Goal: Information Seeking & Learning: Learn about a topic

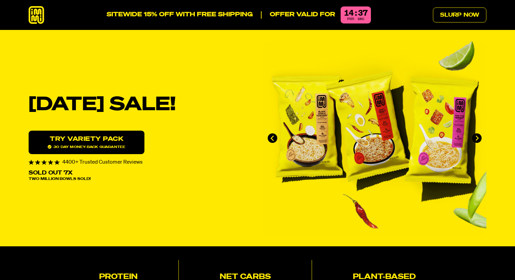
click at [36, 15] on icon at bounding box center [37, 15] width 16 height 18
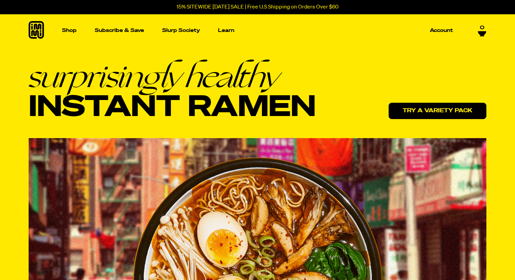
click at [452, 114] on link "Try a variety pack" at bounding box center [437, 111] width 98 height 16
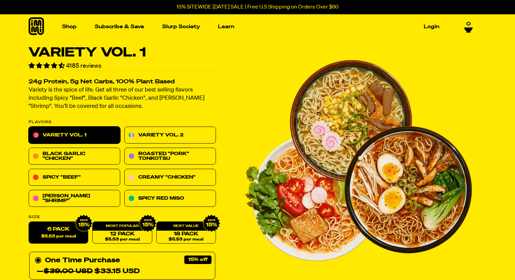
click at [37, 33] on icon at bounding box center [36, 26] width 15 height 18
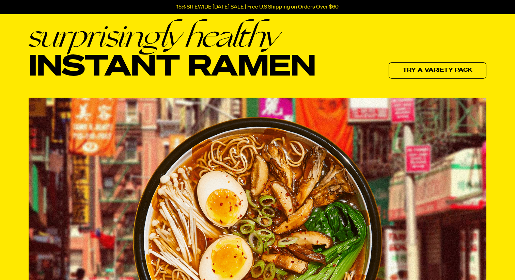
scroll to position [37, 0]
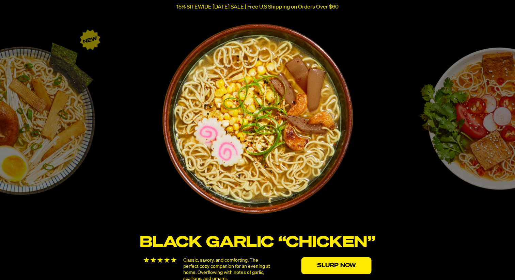
scroll to position [1149, 0]
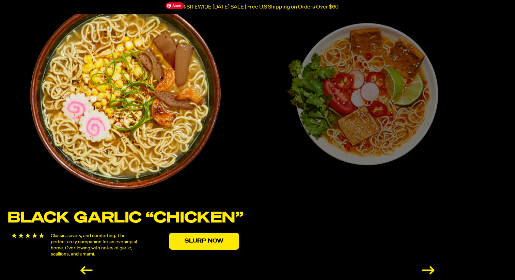
click at [83, 115] on img "1 / 6" at bounding box center [125, 94] width 215 height 215
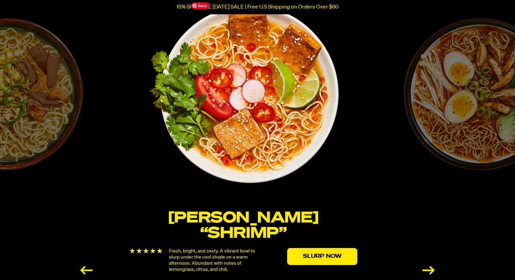
click at [170, 111] on img "2 / 6" at bounding box center [243, 94] width 196 height 196
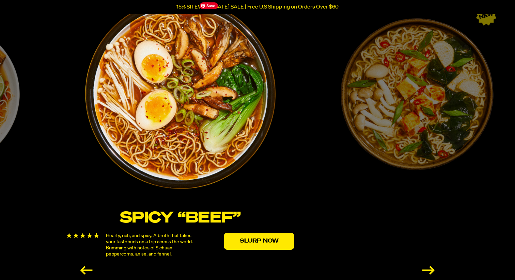
click at [100, 115] on img "3 / 6" at bounding box center [180, 94] width 204 height 204
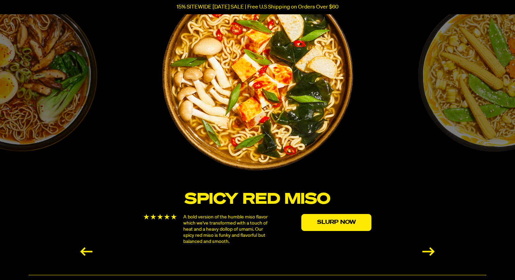
scroll to position [1157, 0]
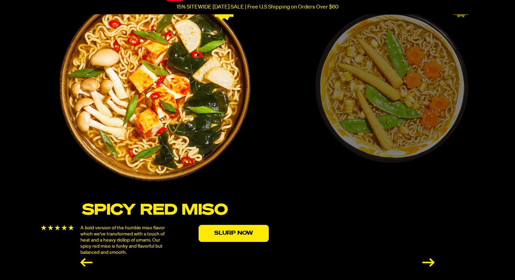
click at [53, 147] on img "4 / 6" at bounding box center [155, 87] width 204 height 204
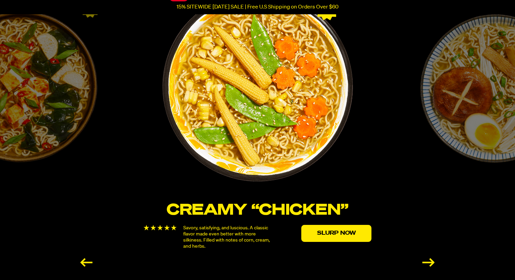
click at [159, 116] on img "5 / 6" at bounding box center [257, 86] width 196 height 196
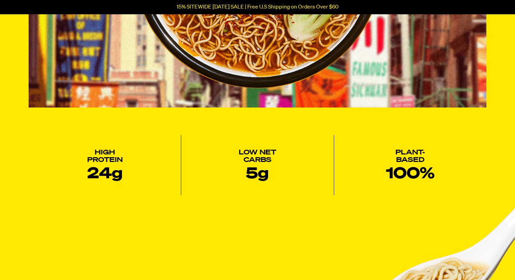
scroll to position [0, 0]
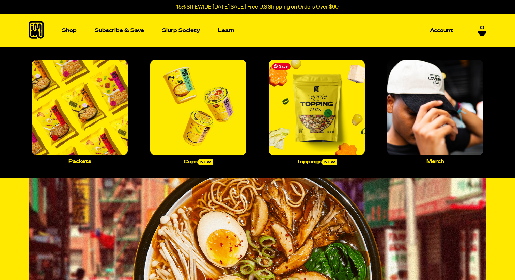
click at [316, 106] on img "Main navigation" at bounding box center [317, 108] width 96 height 96
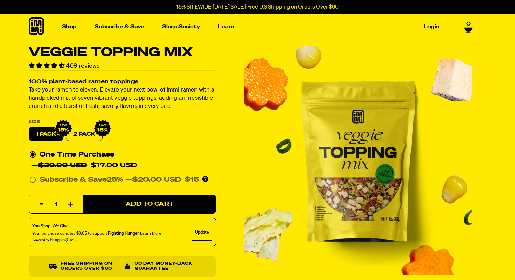
click at [40, 25] on icon at bounding box center [36, 26] width 15 height 18
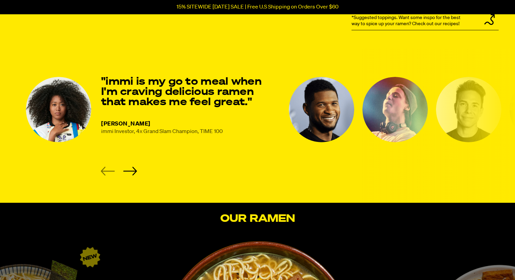
scroll to position [908, 0]
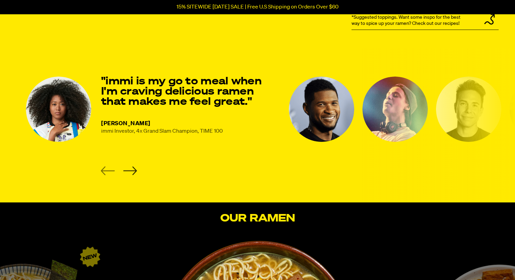
click at [131, 171] on icon "Next slide" at bounding box center [130, 170] width 14 height 9
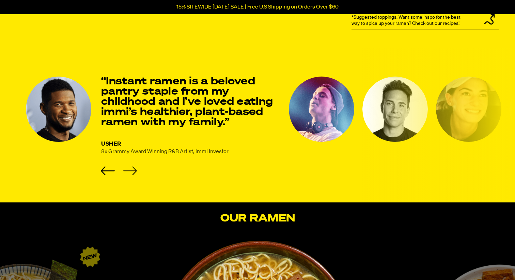
click at [131, 173] on icon "Next slide" at bounding box center [130, 170] width 14 height 9
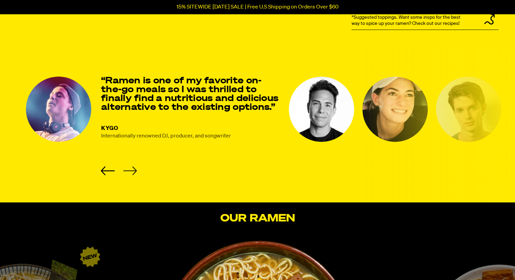
click at [131, 173] on icon "Next slide" at bounding box center [130, 170] width 14 height 9
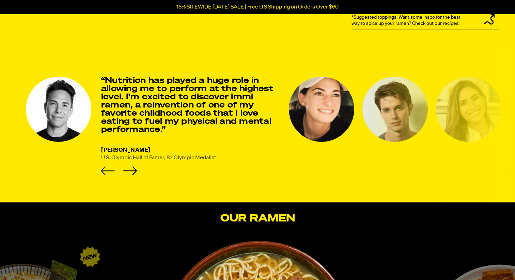
click at [107, 168] on icon "Previous slide" at bounding box center [108, 170] width 14 height 9
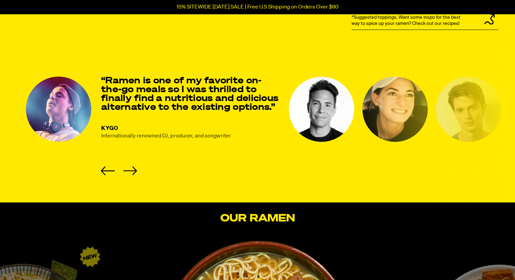
click at [137, 170] on li "KYGO Internationally renowned DJ, producer, and songwriter “Ramen is one of my …" at bounding box center [153, 126] width 255 height 99
click at [133, 174] on icon "Next slide" at bounding box center [130, 170] width 14 height 9
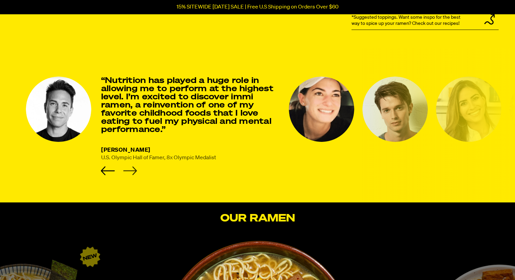
click at [133, 174] on icon "Next slide" at bounding box center [130, 170] width 14 height 9
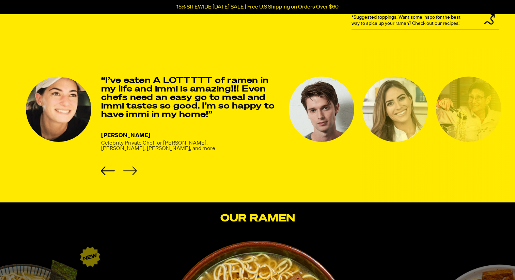
click at [133, 174] on icon "Next slide" at bounding box center [130, 170] width 14 height 9
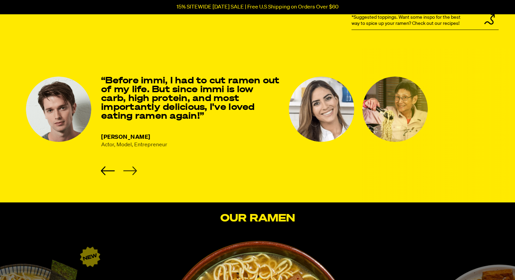
click at [133, 174] on icon "Next slide" at bounding box center [130, 170] width 14 height 9
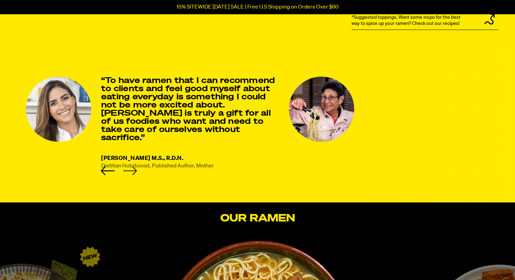
click at [133, 174] on icon "Next slide" at bounding box center [130, 170] width 14 height 9
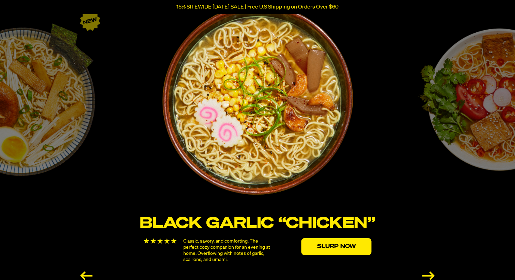
scroll to position [1144, 0]
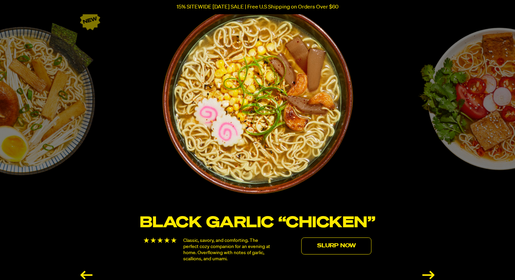
click at [322, 249] on link "Slurp Now" at bounding box center [336, 246] width 70 height 17
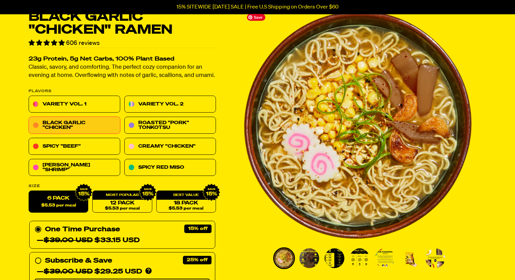
scroll to position [44, 0]
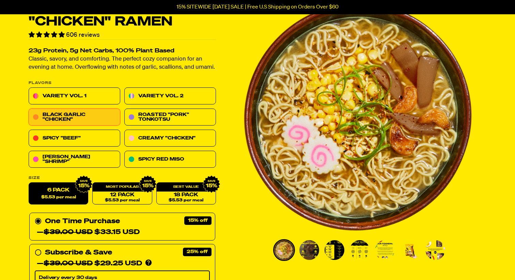
click at [310, 257] on img "Go to slide 2" at bounding box center [309, 250] width 20 height 20
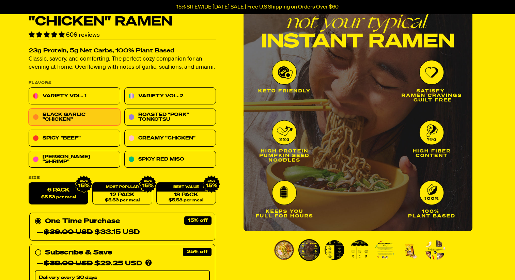
click at [328, 256] on img "Go to slide 3" at bounding box center [334, 250] width 20 height 20
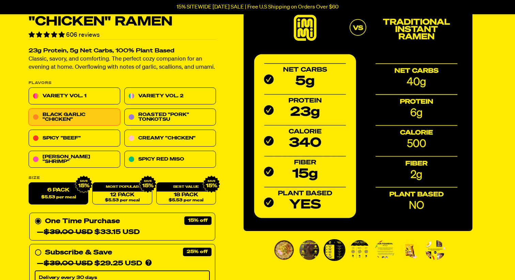
click at [355, 251] on img "Go to slide 4" at bounding box center [360, 250] width 20 height 20
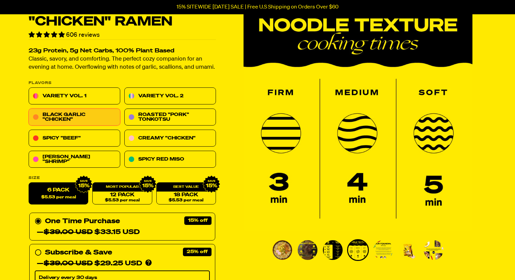
click at [385, 251] on img "Go to slide 5" at bounding box center [383, 250] width 20 height 20
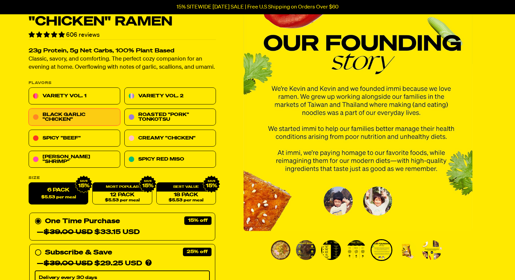
click at [409, 252] on img "Go to slide 6" at bounding box center [407, 250] width 20 height 20
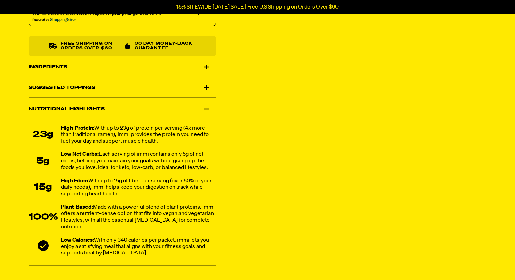
scroll to position [432, 0]
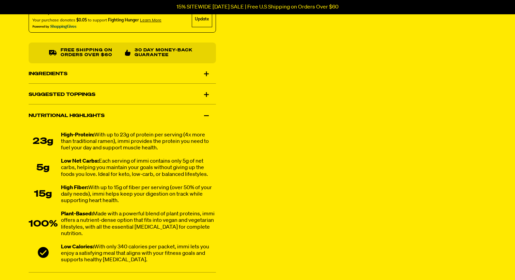
click at [205, 75] on div "Ingredients" at bounding box center [122, 73] width 187 height 19
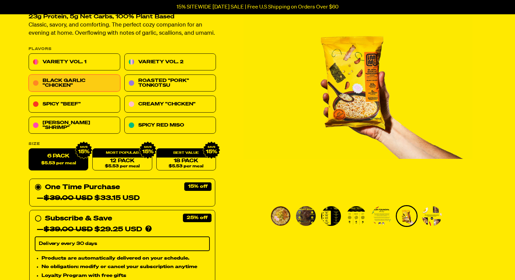
scroll to position [55, 0]
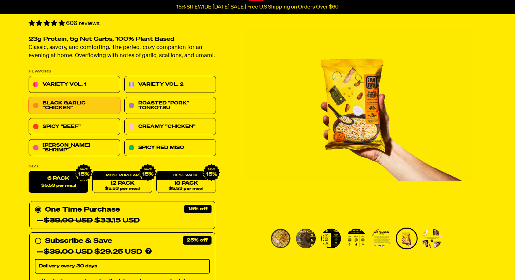
click at [352, 117] on img "6 of 7" at bounding box center [357, 105] width 229 height 229
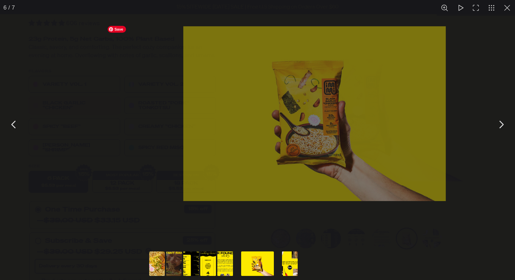
click at [352, 117] on img "You can close this modal content with the ESC key" at bounding box center [314, 113] width 262 height 175
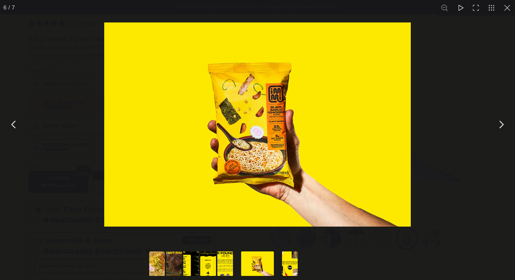
click at [502, 125] on button "You can close this modal content with the ESC key" at bounding box center [500, 124] width 17 height 17
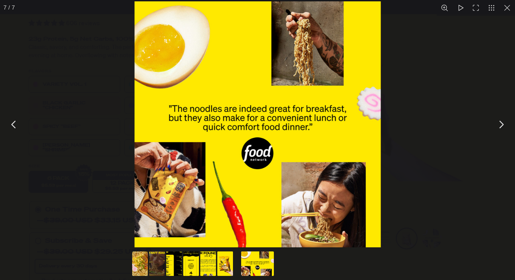
click at [14, 129] on button "You can close this modal content with the ESC key" at bounding box center [13, 124] width 17 height 17
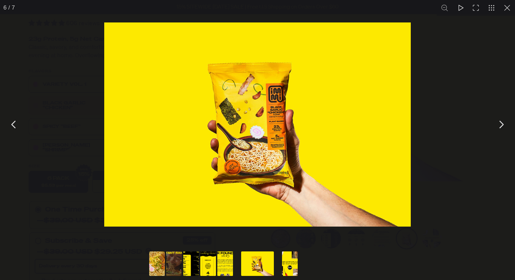
click at [507, 10] on button "You can close this modal content with the ESC key" at bounding box center [507, 8] width 16 height 16
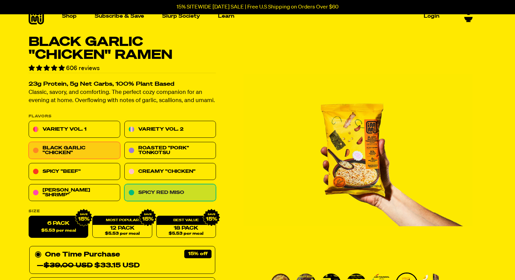
scroll to position [1, 0]
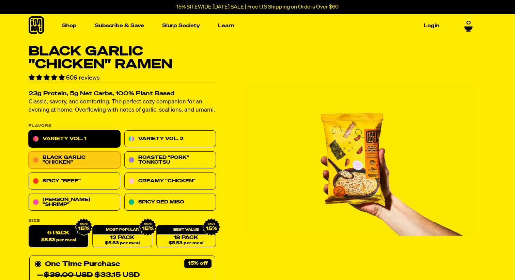
click at [65, 138] on link "Variety Vol. 1" at bounding box center [75, 139] width 92 height 17
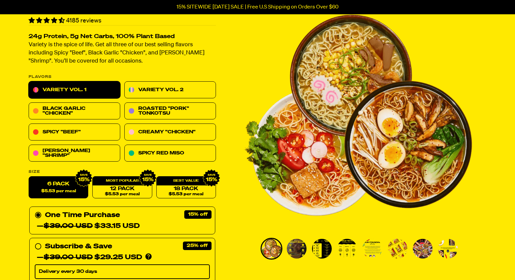
scroll to position [43, 0]
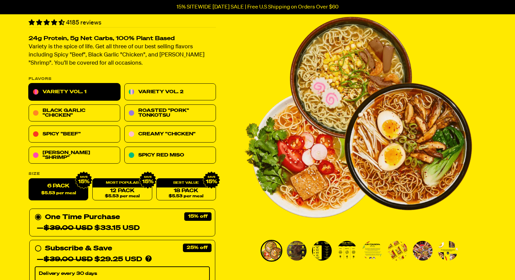
click at [328, 254] on img "Go to slide 3" at bounding box center [322, 251] width 20 height 20
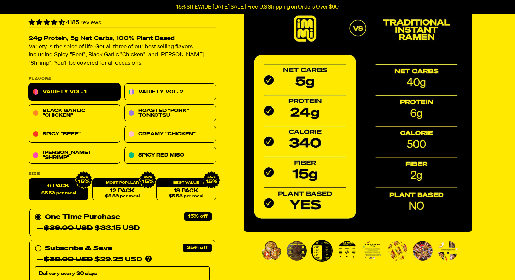
click at [294, 252] on img "Go to slide 2" at bounding box center [297, 251] width 20 height 20
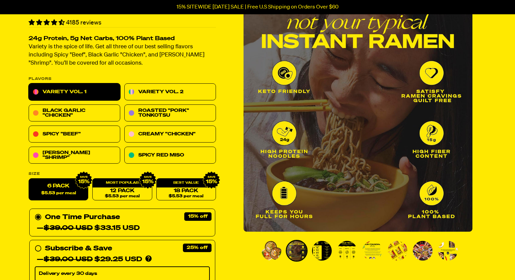
click at [341, 254] on img "Go to slide 4" at bounding box center [347, 251] width 20 height 20
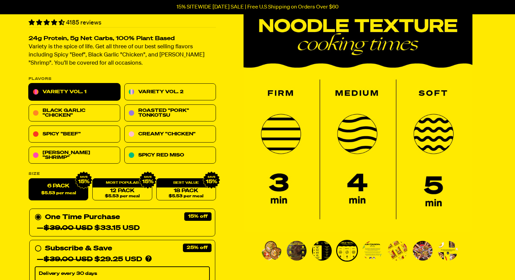
click at [289, 251] on img "Go to slide 2" at bounding box center [297, 251] width 20 height 20
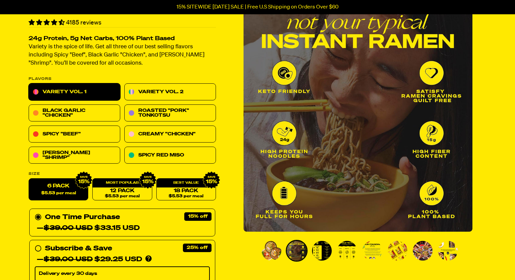
click at [260, 252] on li "Go to slide 1" at bounding box center [271, 251] width 22 height 22
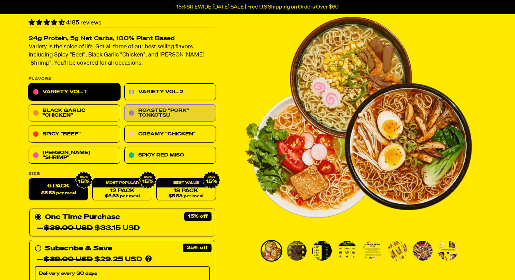
click at [147, 112] on link "Roasted "Pork" Tonkotsu" at bounding box center [170, 113] width 92 height 17
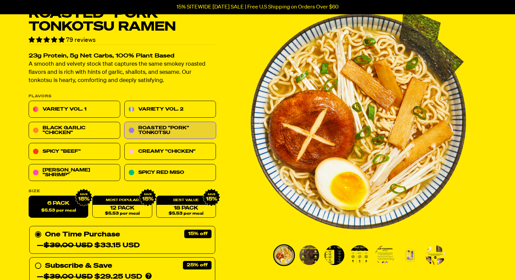
scroll to position [35, 0]
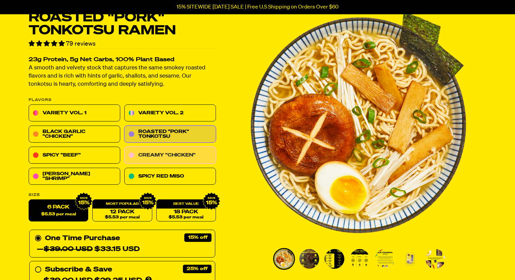
click at [183, 161] on link "Creamy "Chicken"" at bounding box center [170, 155] width 92 height 17
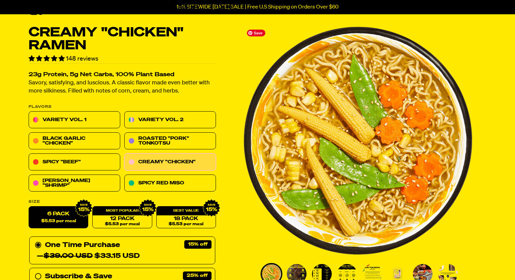
scroll to position [39, 0]
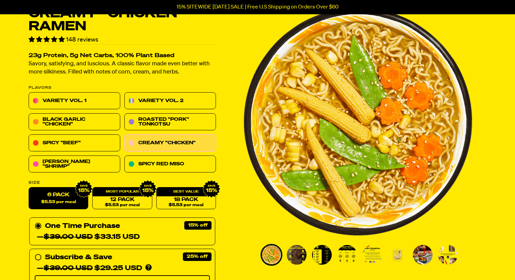
click at [293, 258] on img "Go to slide 2" at bounding box center [297, 255] width 20 height 20
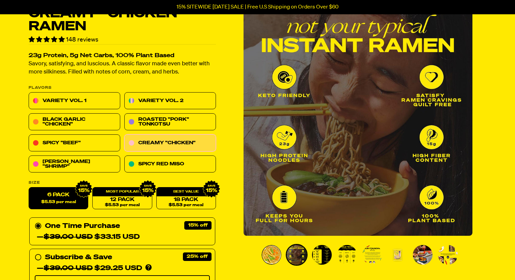
click at [324, 256] on img "Go to slide 3" at bounding box center [322, 255] width 20 height 20
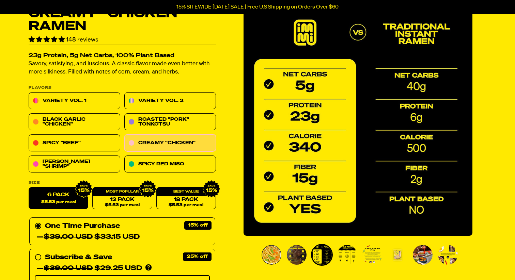
click at [347, 257] on img "Go to slide 4" at bounding box center [347, 255] width 20 height 20
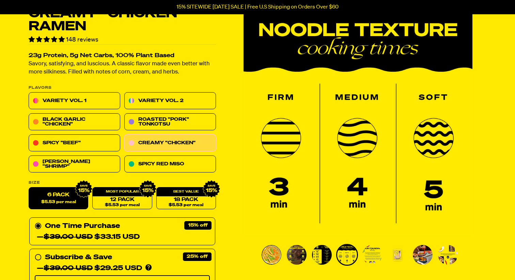
click at [377, 257] on img "Go to slide 5" at bounding box center [372, 255] width 20 height 20
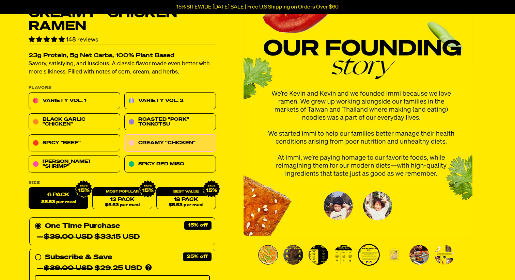
click at [400, 255] on img "Go to slide 6" at bounding box center [394, 255] width 20 height 20
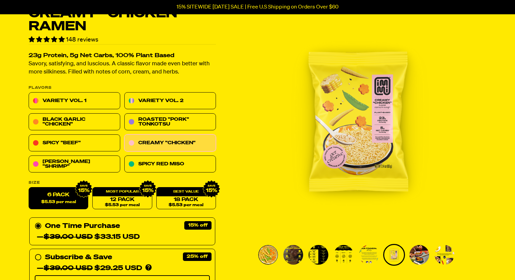
click at [422, 255] on img "Go to slide 7" at bounding box center [419, 255] width 20 height 20
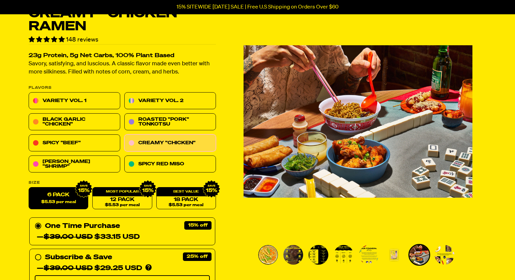
click at [403, 253] on img "Go to slide 6" at bounding box center [394, 255] width 20 height 20
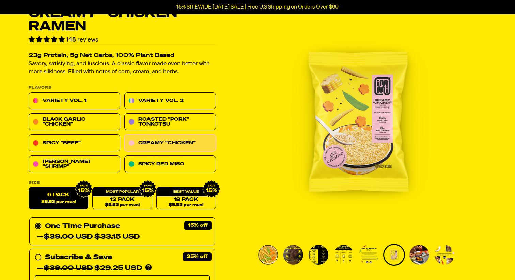
click at [418, 255] on img "Go to slide 7" at bounding box center [419, 255] width 20 height 20
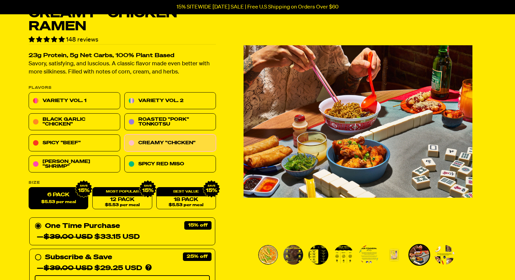
click at [437, 257] on img "Go to slide 8" at bounding box center [444, 255] width 20 height 20
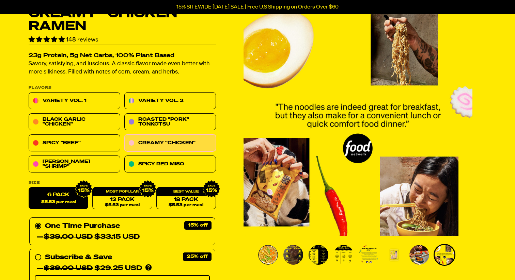
click at [271, 259] on img "Go to slide 1" at bounding box center [268, 255] width 20 height 20
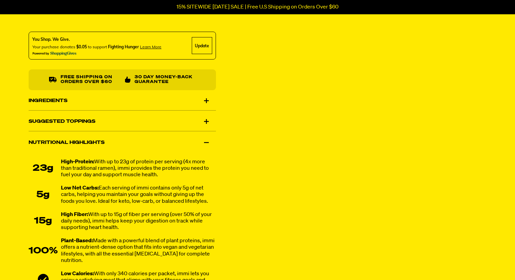
scroll to position [411, 0]
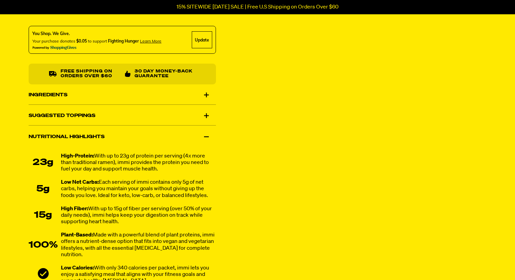
click at [82, 93] on div "Ingredients" at bounding box center [122, 94] width 187 height 19
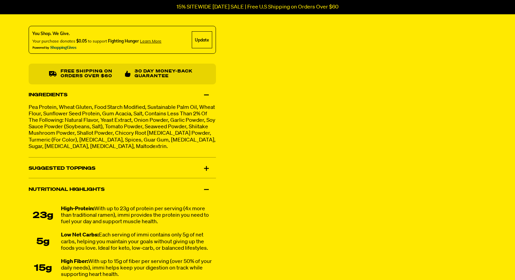
click at [61, 166] on div "Suggested Toppings" at bounding box center [122, 168] width 187 height 19
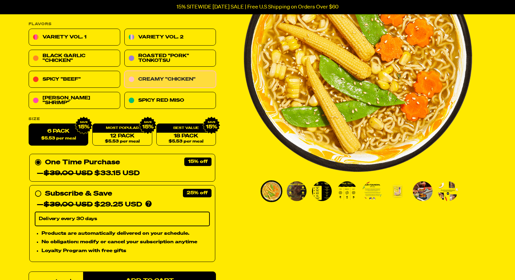
scroll to position [103, 0]
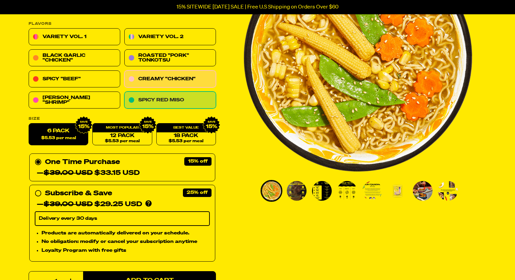
click at [147, 104] on link "Spicy Red Miso" at bounding box center [170, 100] width 92 height 17
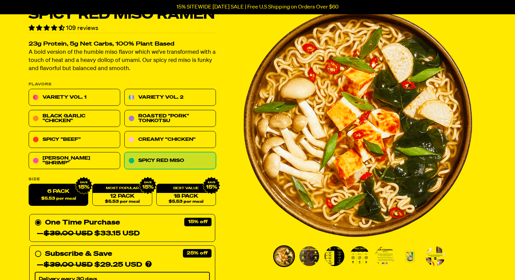
scroll to position [38, 0]
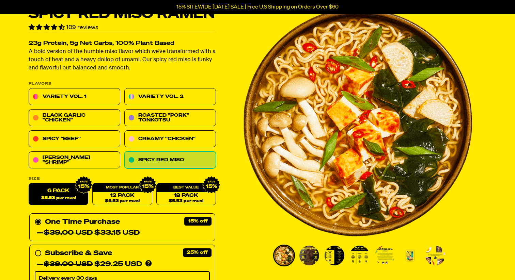
click at [390, 261] on img "Go to slide 5" at bounding box center [385, 256] width 20 height 20
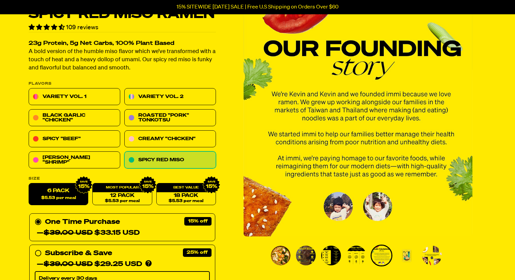
click at [409, 258] on img "Go to slide 6" at bounding box center [407, 256] width 20 height 20
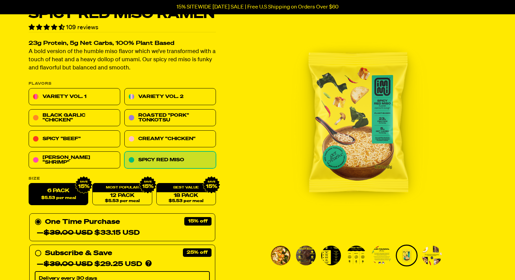
click at [277, 261] on img "Go to slide 1" at bounding box center [281, 256] width 20 height 20
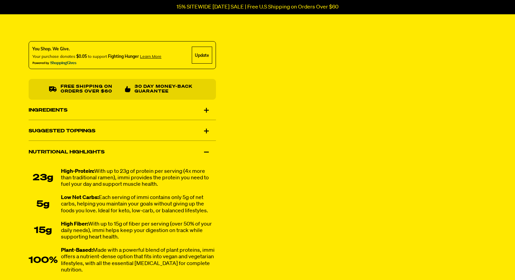
scroll to position [408, 0]
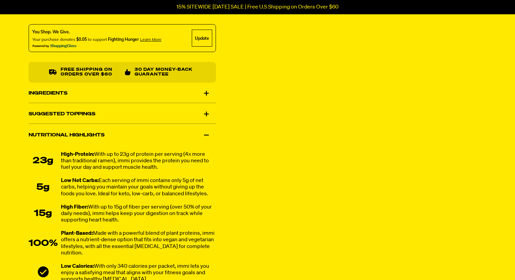
click at [52, 89] on div "Ingredients" at bounding box center [122, 93] width 187 height 19
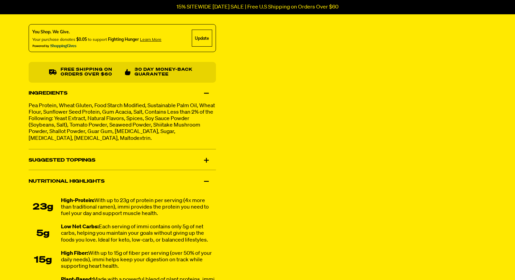
click at [70, 159] on div "Suggested Toppings" at bounding box center [122, 160] width 187 height 19
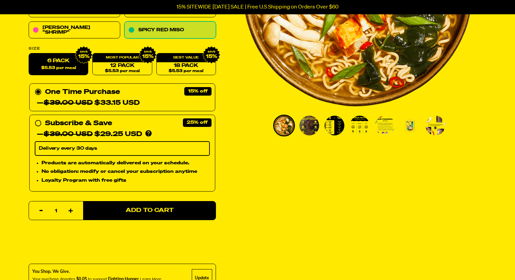
scroll to position [0, 0]
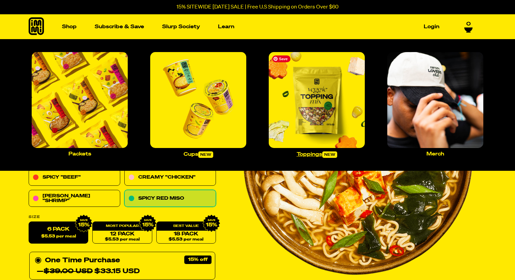
click at [326, 134] on img "Main navigation" at bounding box center [317, 100] width 96 height 96
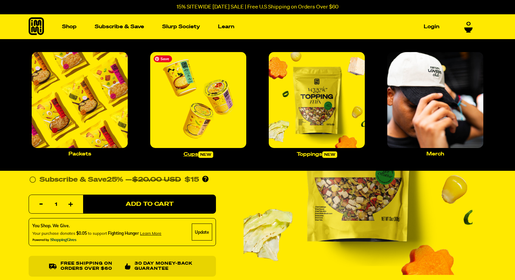
click at [187, 121] on img "Main navigation" at bounding box center [198, 100] width 96 height 96
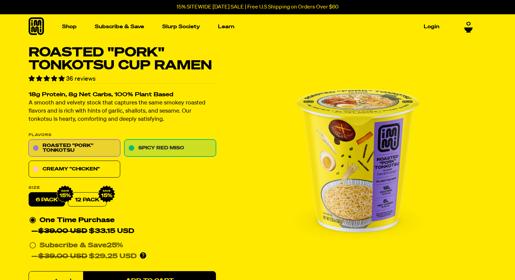
click at [150, 152] on link "Spicy Red Miso" at bounding box center [170, 148] width 92 height 17
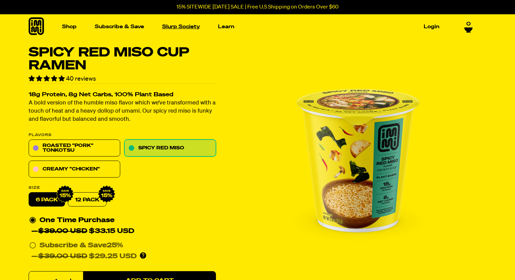
click at [167, 28] on link "Slurp Society" at bounding box center [180, 26] width 43 height 11
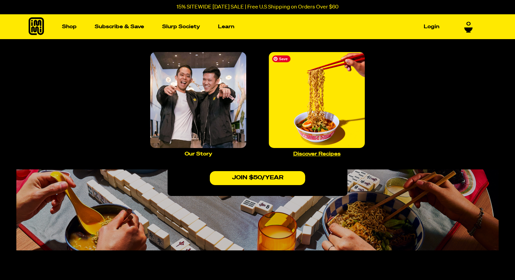
click at [321, 128] on img "Main navigation" at bounding box center [317, 100] width 96 height 96
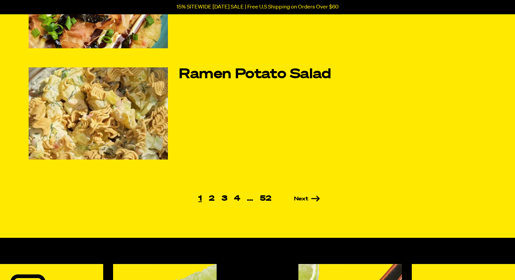
scroll to position [429, 0]
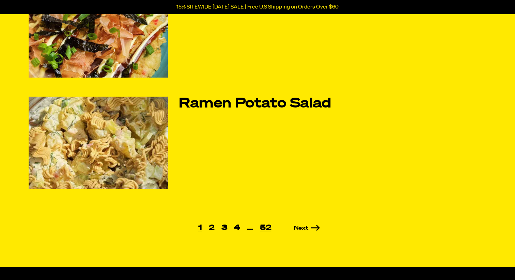
click at [259, 229] on link "52" at bounding box center [265, 227] width 18 height 7
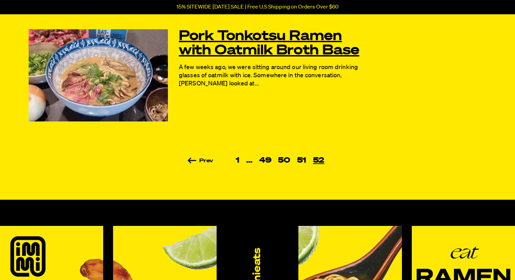
scroll to position [417, 0]
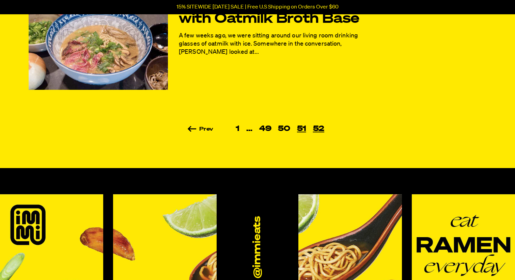
click at [305, 128] on link "51" at bounding box center [301, 128] width 16 height 7
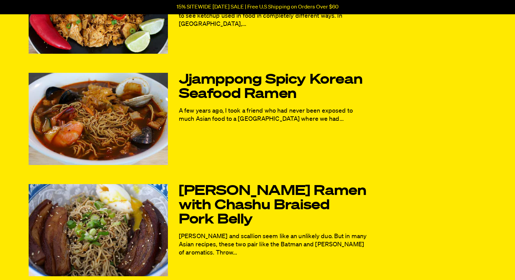
scroll to position [122, 0]
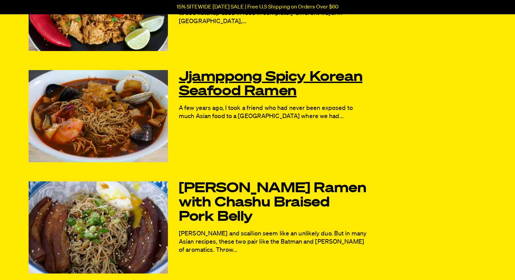
click at [216, 87] on link "Jjamppong Spicy Korean Seafood Ramen" at bounding box center [273, 84] width 188 height 29
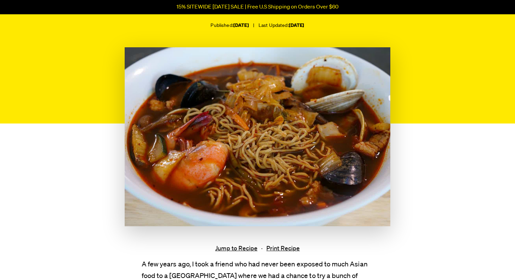
scroll to position [145, 0]
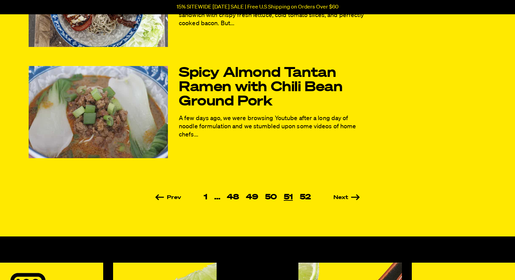
scroll to position [484, 0]
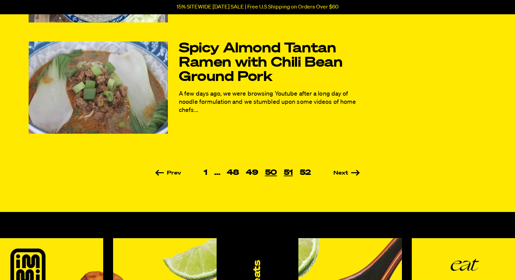
click at [273, 174] on link "50" at bounding box center [270, 172] width 19 height 7
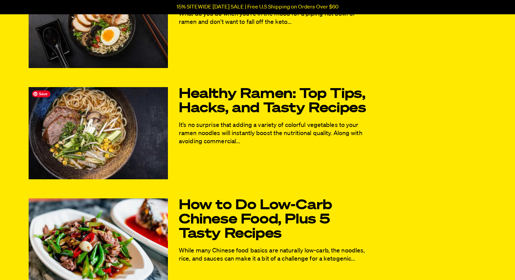
scroll to position [222, 0]
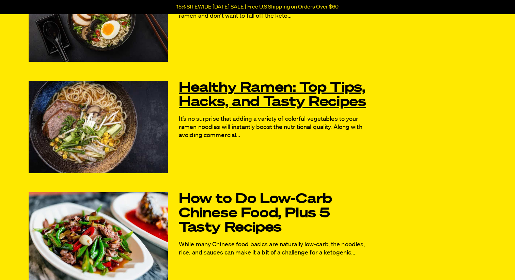
click at [219, 105] on link "Healthy Ramen: Top Tips, Hacks, and Tasty Recipes" at bounding box center [273, 95] width 188 height 29
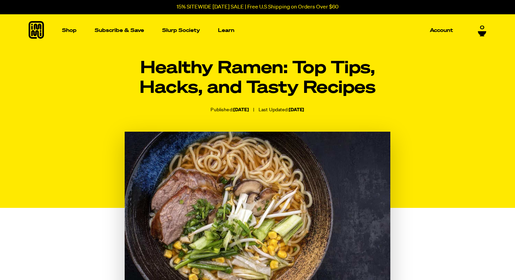
click at [40, 33] on icon at bounding box center [36, 30] width 15 height 18
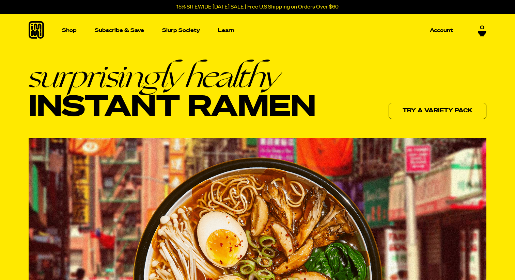
click at [425, 101] on div "surprisingly healthy Instant Ramen Try a variety pack" at bounding box center [258, 90] width 458 height 60
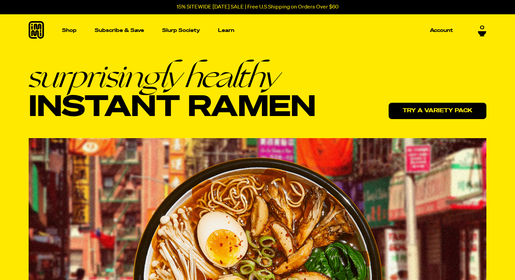
click at [422, 107] on link "Try a variety pack" at bounding box center [437, 111] width 98 height 16
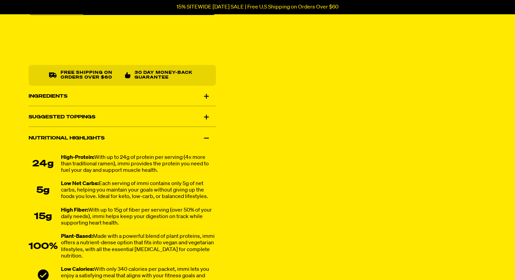
scroll to position [395, 0]
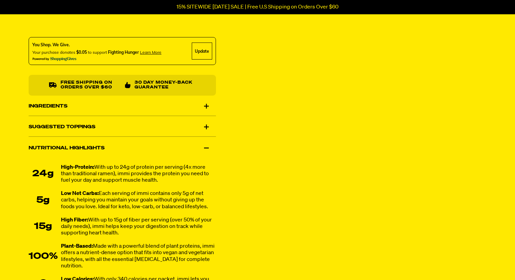
click at [58, 108] on div "Ingredients" at bounding box center [122, 106] width 187 height 19
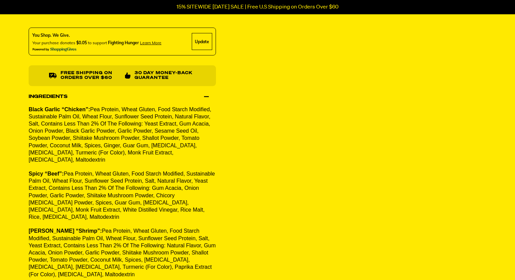
scroll to position [408, 0]
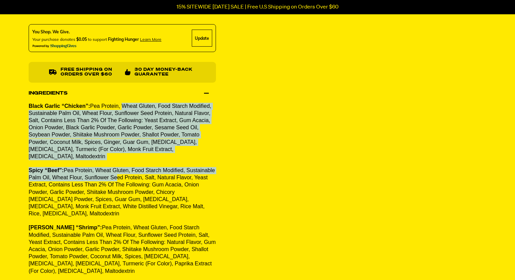
drag, startPoint x: 141, startPoint y: 170, endPoint x: 122, endPoint y: 107, distance: 65.6
click at [122, 107] on div "Black Garlic “Chicken”: Pea Protein, Wheat Gluten, Food Starch Modified, Sustai…" at bounding box center [122, 192] width 187 height 179
drag, startPoint x: 122, startPoint y: 107, endPoint x: 121, endPoint y: 174, distance: 66.7
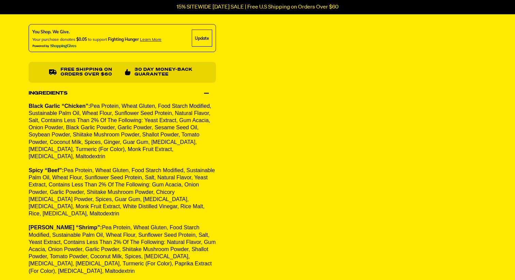
click at [119, 178] on span "Pea Protein, Wheat Gluten, Food Starch Modified, Sustainable Palm Oil, Wheat Fl…" at bounding box center [122, 191] width 186 height 49
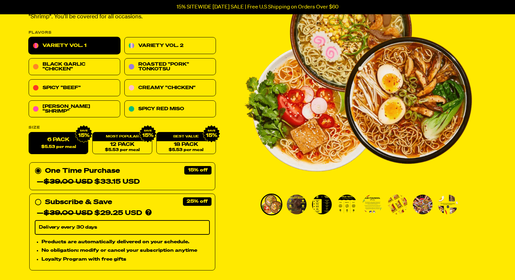
scroll to position [0, 0]
